Goal: Task Accomplishment & Management: Use online tool/utility

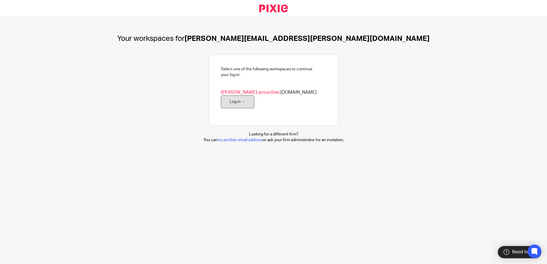
click at [254, 96] on link "Log in →" at bounding box center [237, 101] width 33 height 13
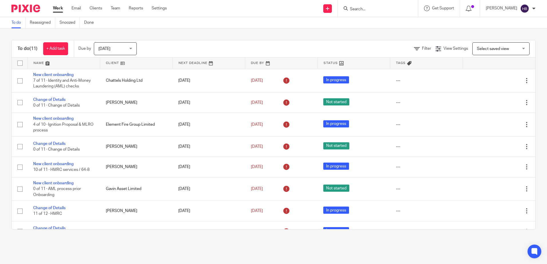
click at [370, 7] on input "Search" at bounding box center [374, 9] width 51 height 5
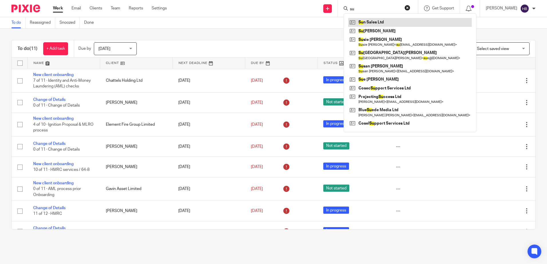
type input "su"
click at [371, 23] on link at bounding box center [409, 22] width 123 height 9
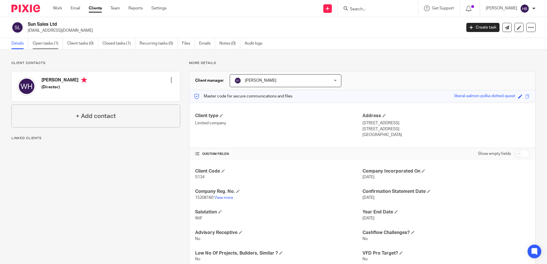
click at [50, 42] on link "Open tasks (1)" at bounding box center [48, 43] width 30 height 11
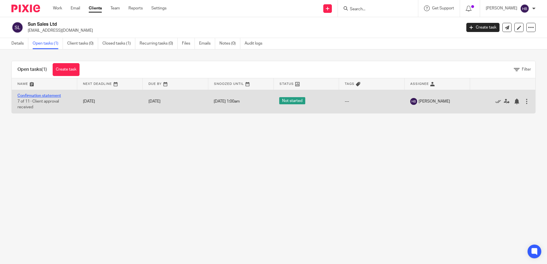
click at [45, 96] on link "Confirmation statement" at bounding box center [38, 96] width 43 height 4
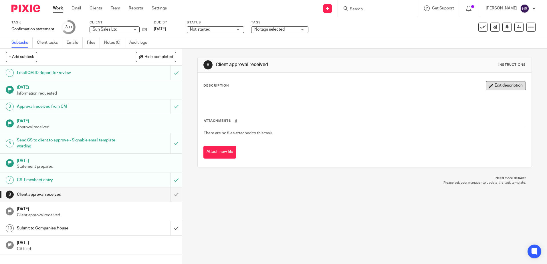
click at [508, 86] on button "Edit description" at bounding box center [505, 85] width 40 height 9
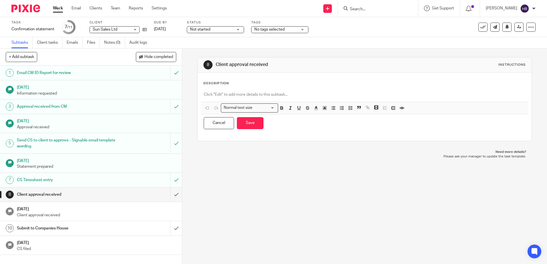
click at [209, 93] on p at bounding box center [364, 95] width 321 height 6
click at [246, 120] on button "Save" at bounding box center [250, 123] width 27 height 12
